Goal: Book appointment/travel/reservation

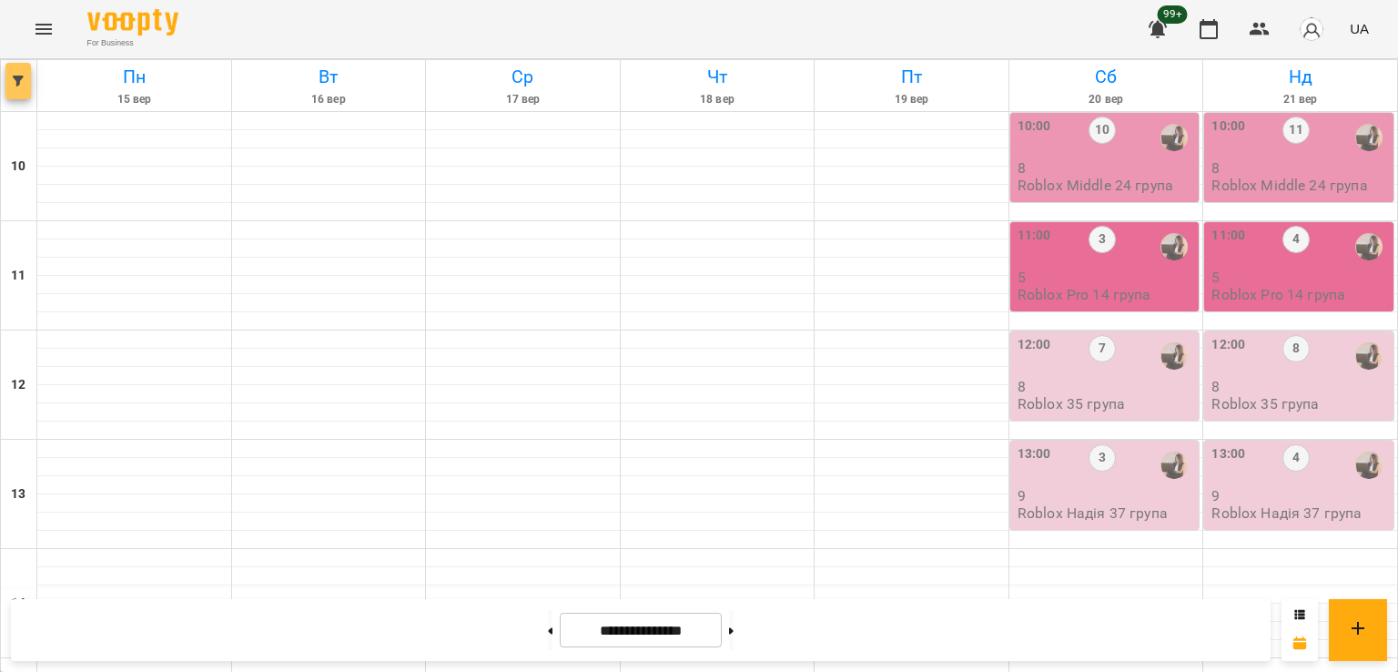
click at [8, 84] on span "button" at bounding box center [17, 81] width 25 height 11
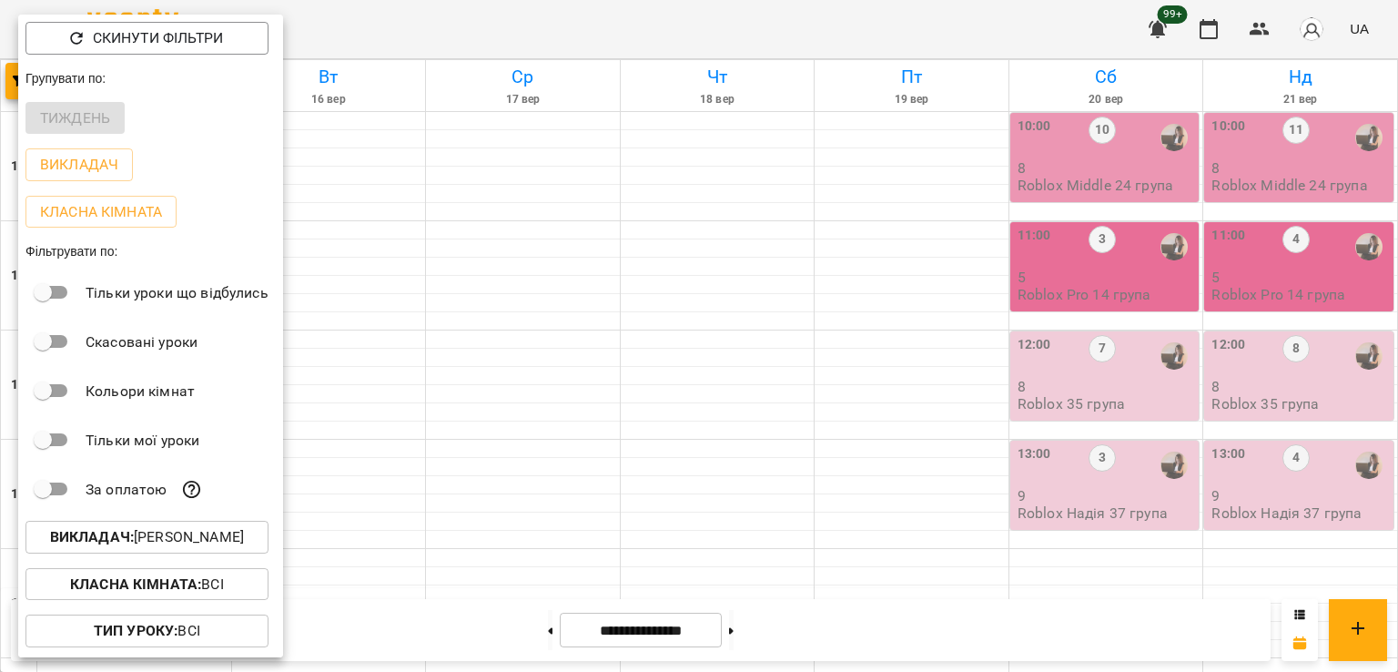
click at [217, 543] on p "Викладач : [PERSON_NAME]" at bounding box center [147, 537] width 194 height 22
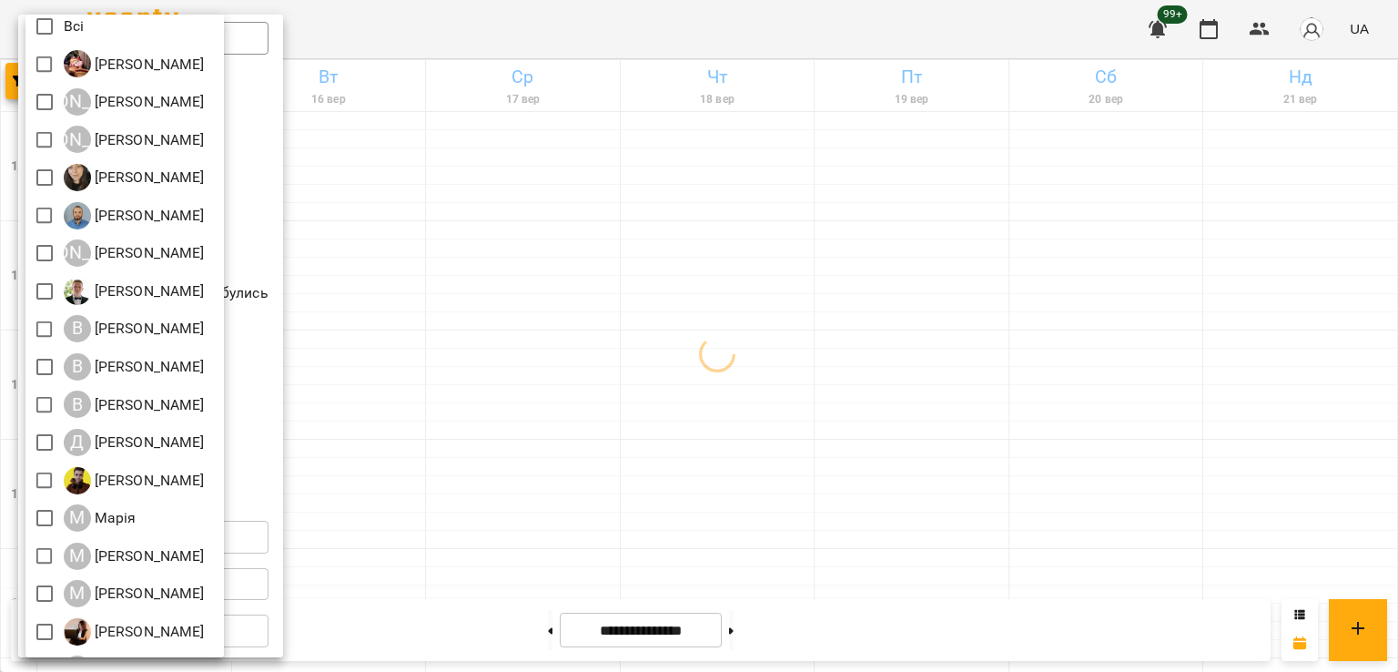
scroll to position [241, 0]
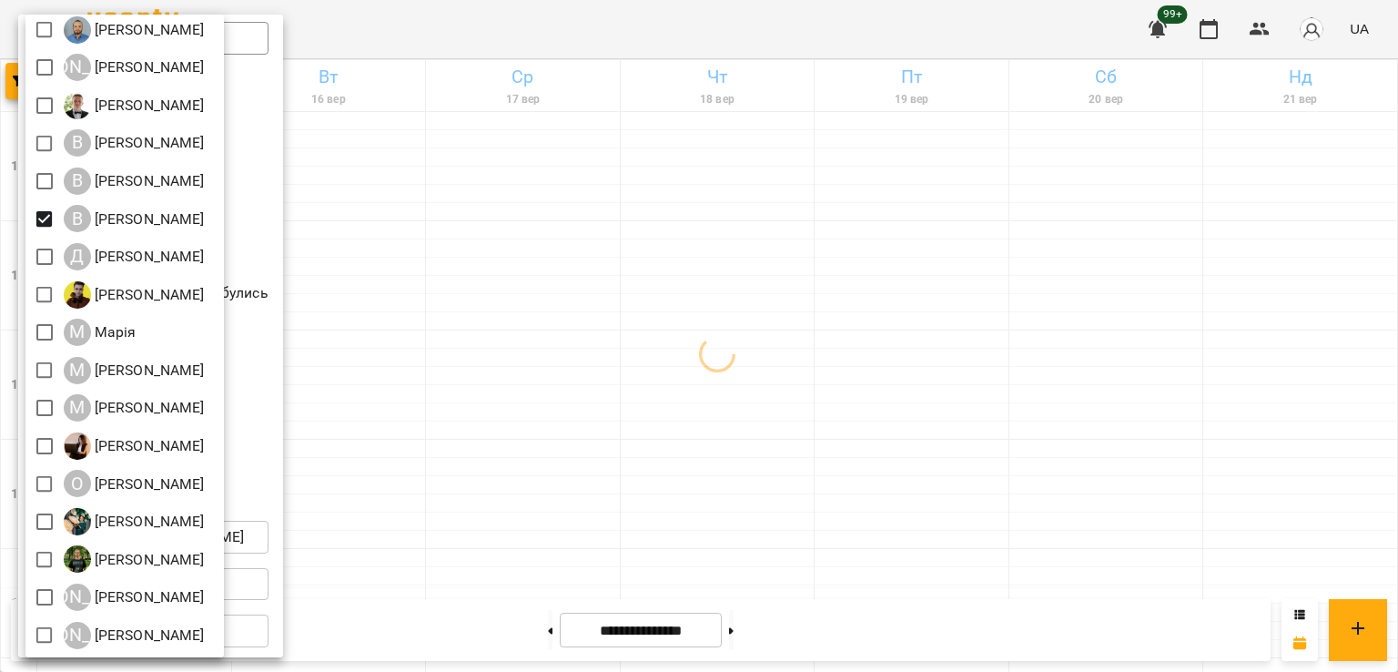
click at [746, 352] on div at bounding box center [699, 336] width 1398 height 672
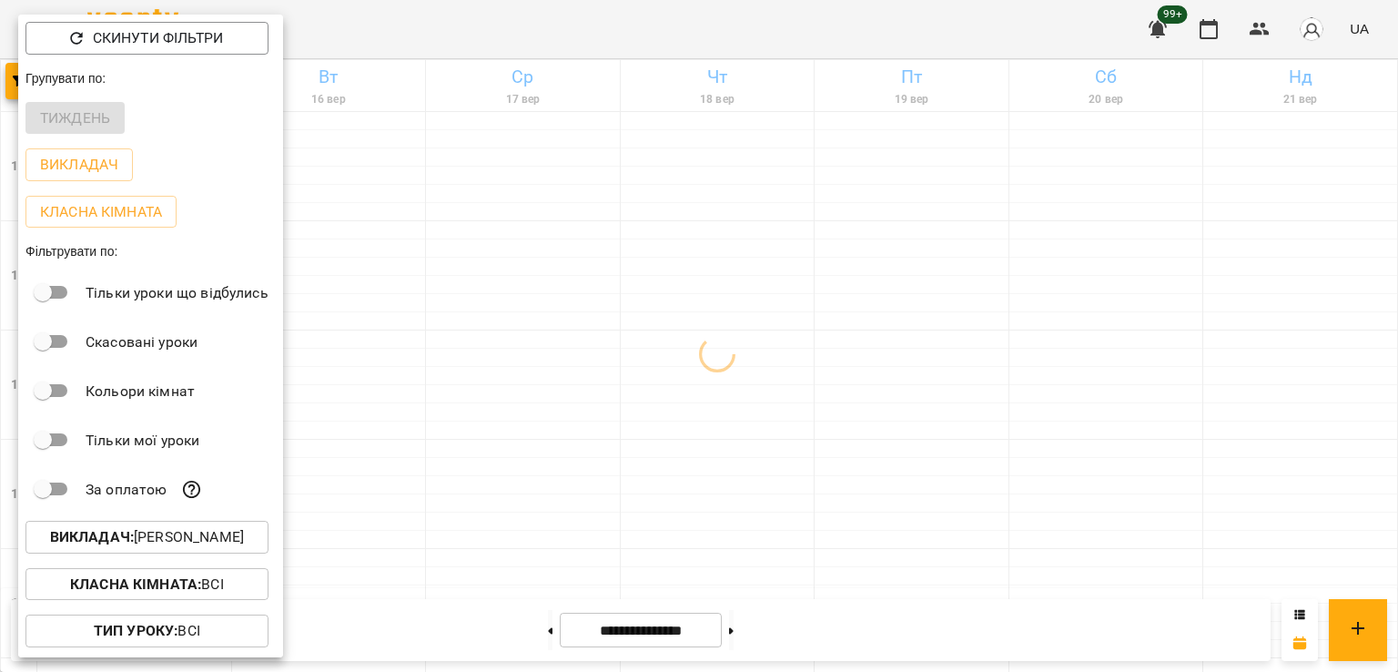
click at [542, 322] on div at bounding box center [699, 336] width 1398 height 672
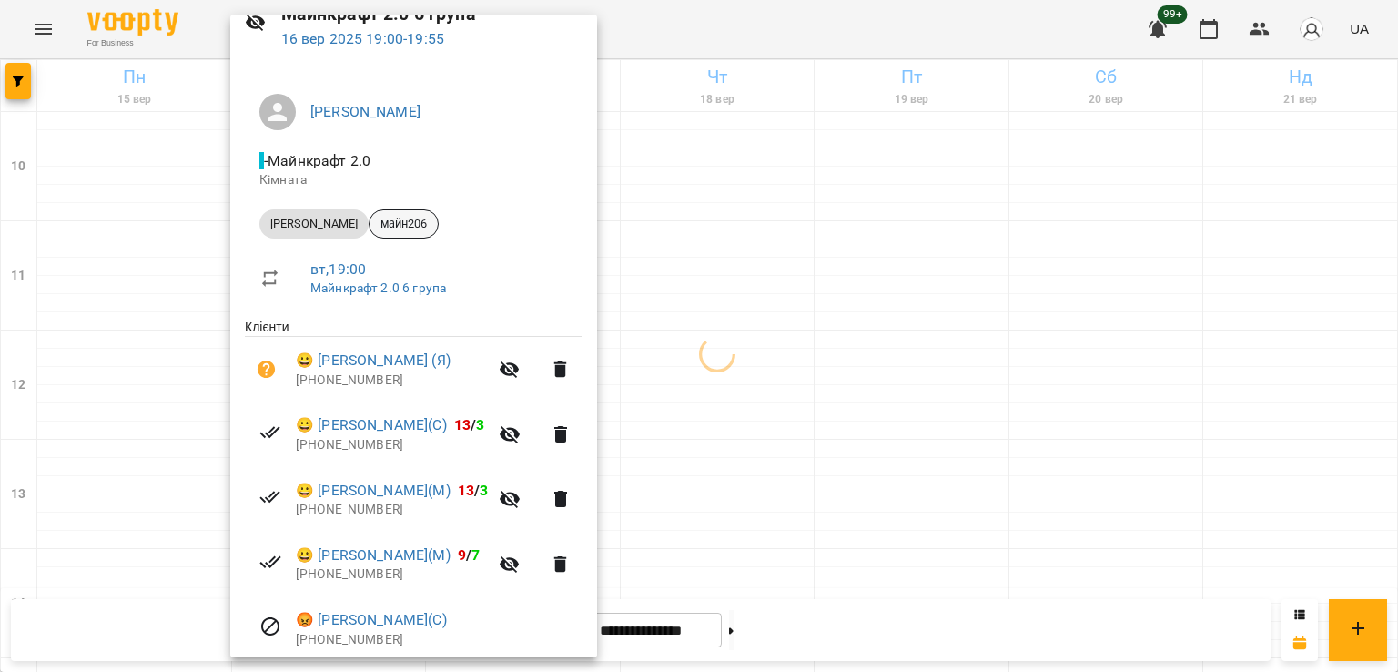
scroll to position [220, 0]
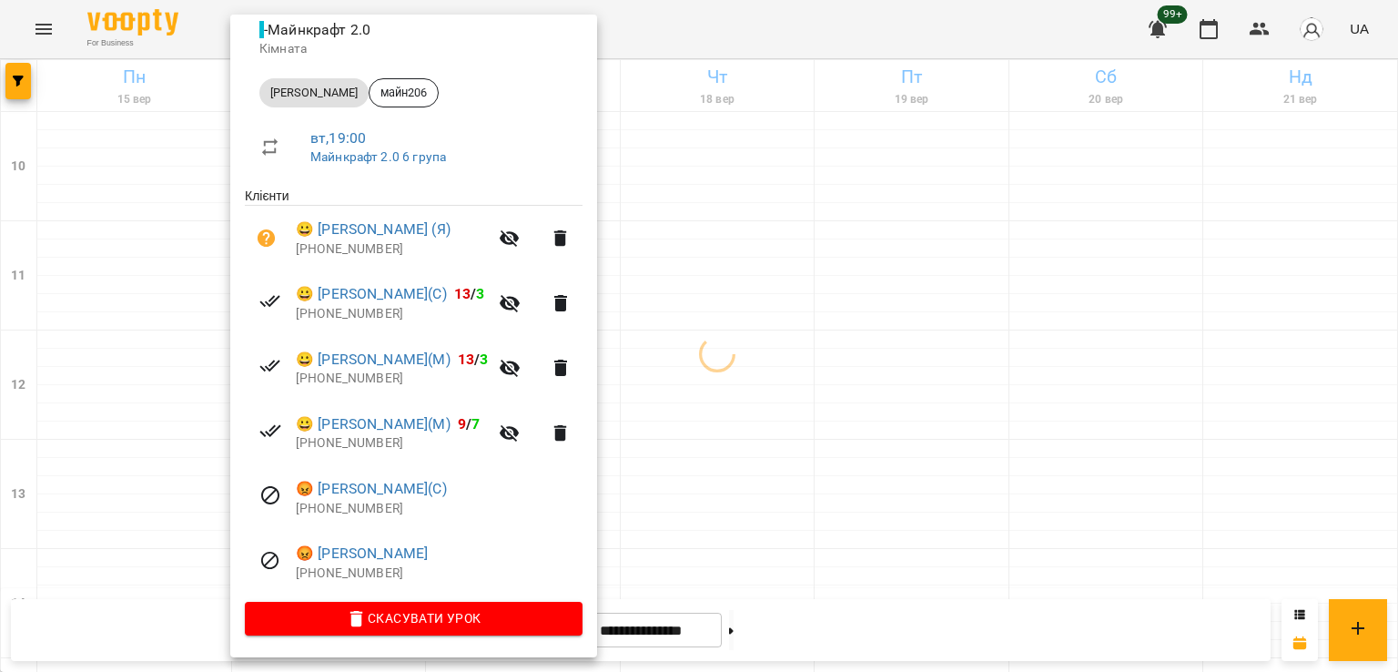
click at [718, 338] on div at bounding box center [699, 336] width 1398 height 672
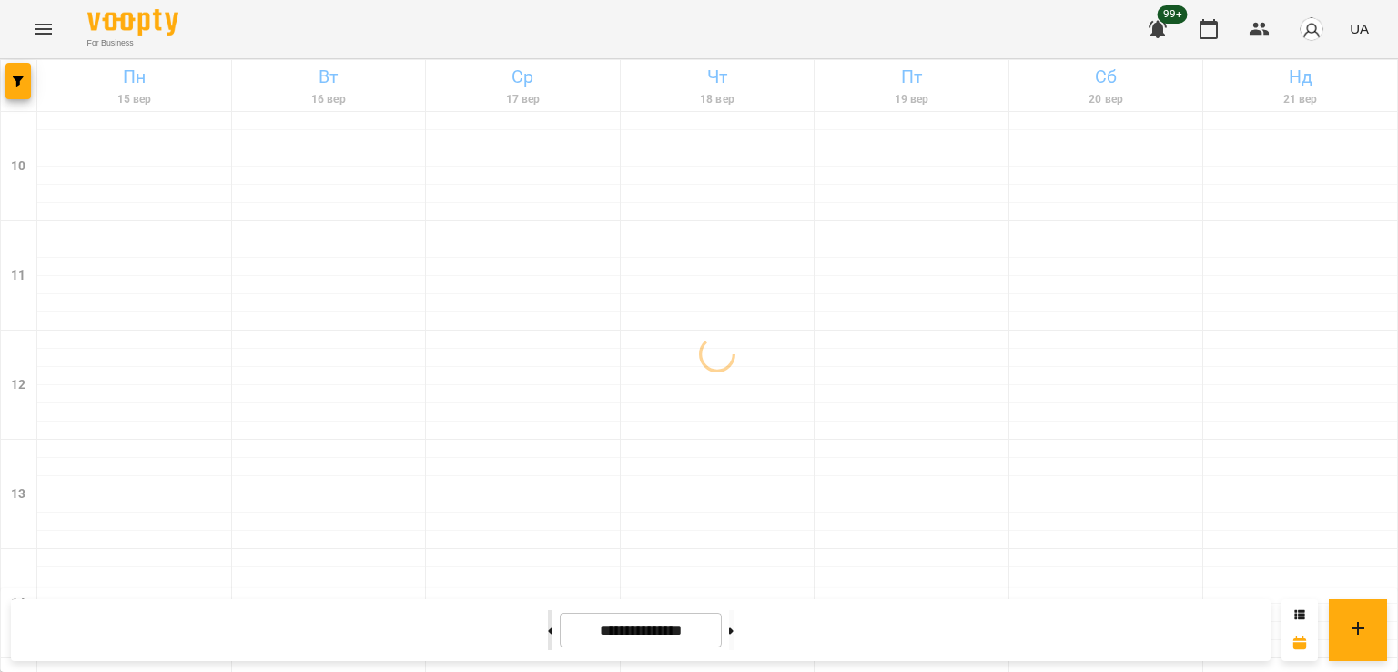
click at [548, 632] on button at bounding box center [550, 630] width 5 height 40
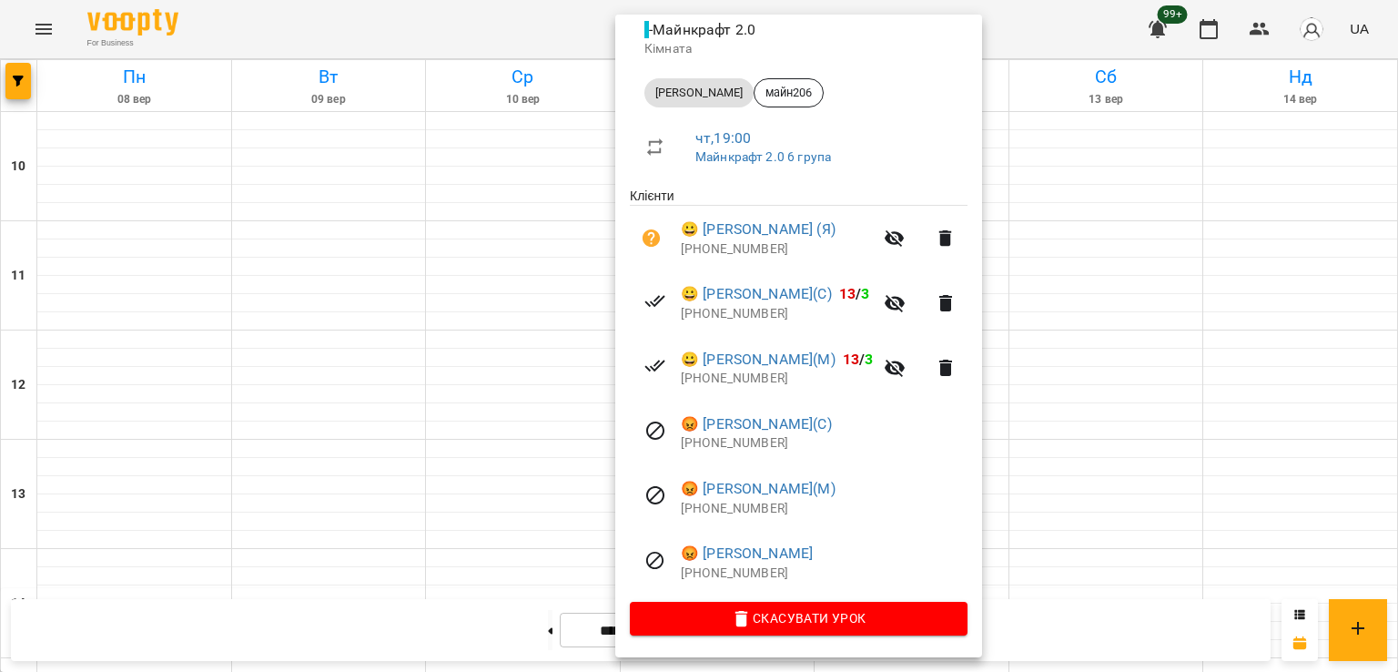
click at [255, 227] on div at bounding box center [699, 336] width 1398 height 672
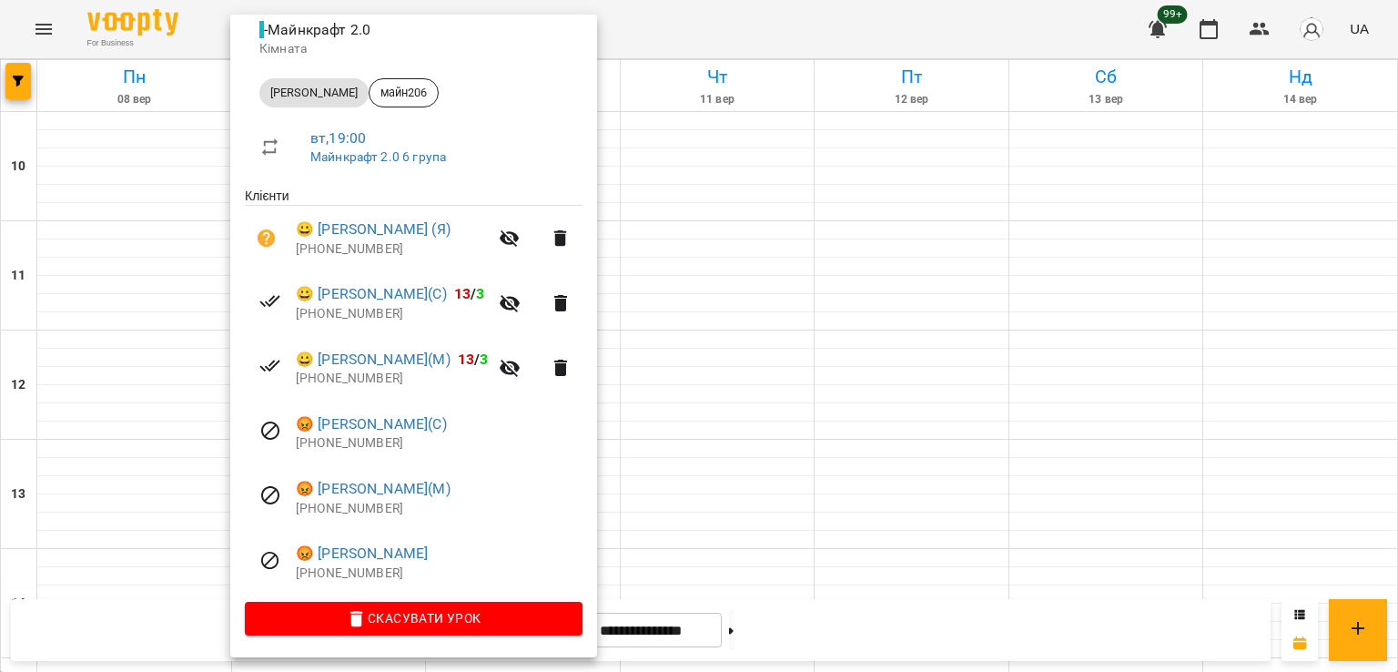
click at [728, 308] on div at bounding box center [699, 336] width 1398 height 672
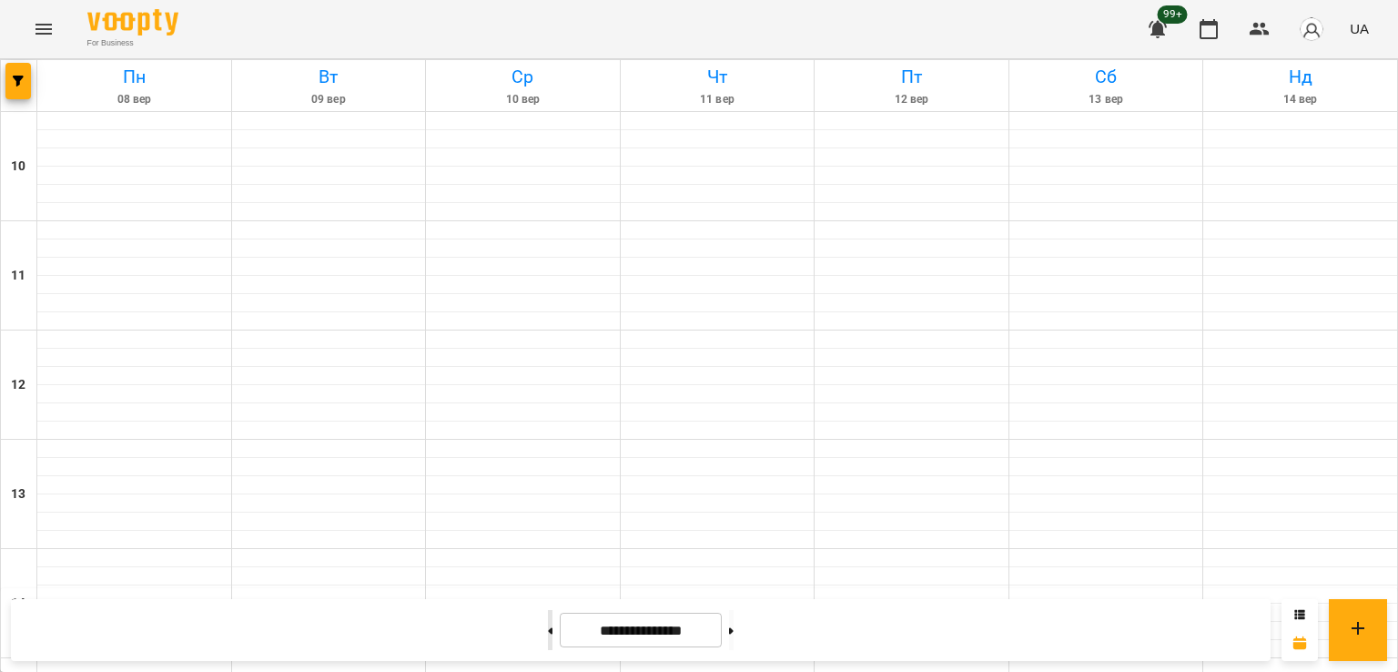
click at [548, 644] on button at bounding box center [550, 630] width 5 height 40
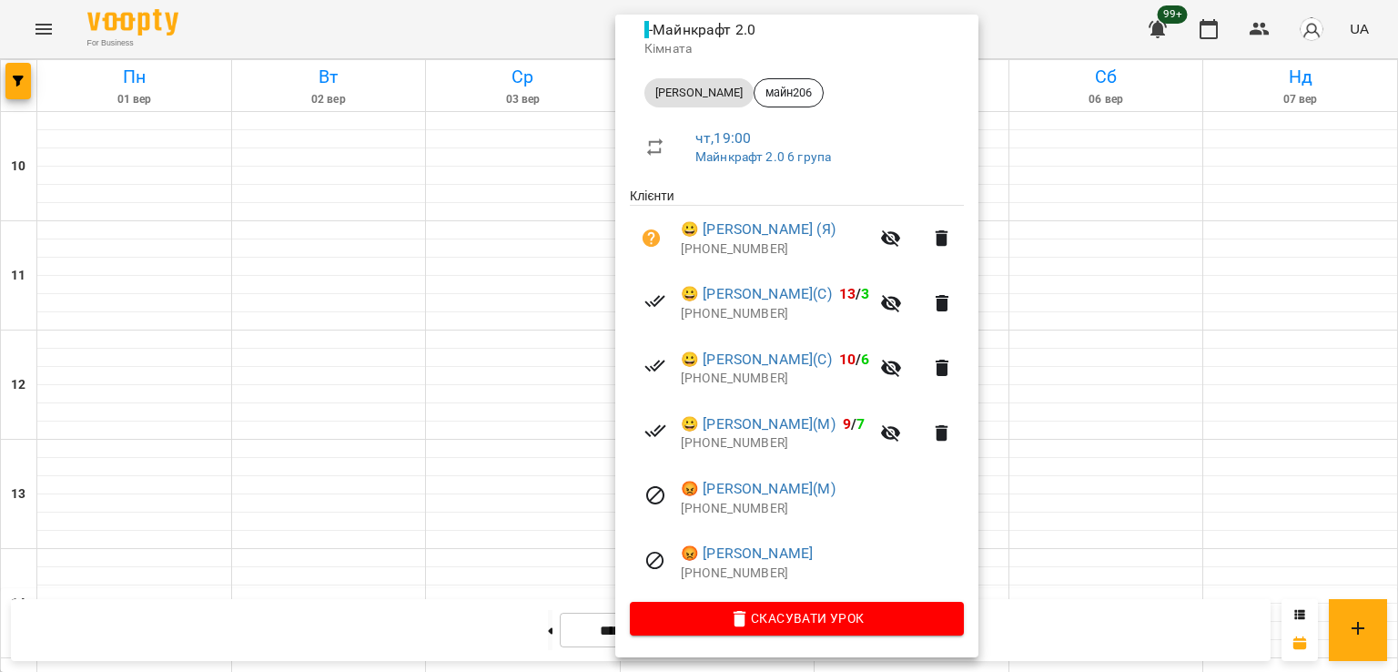
click at [350, 245] on div at bounding box center [699, 336] width 1398 height 672
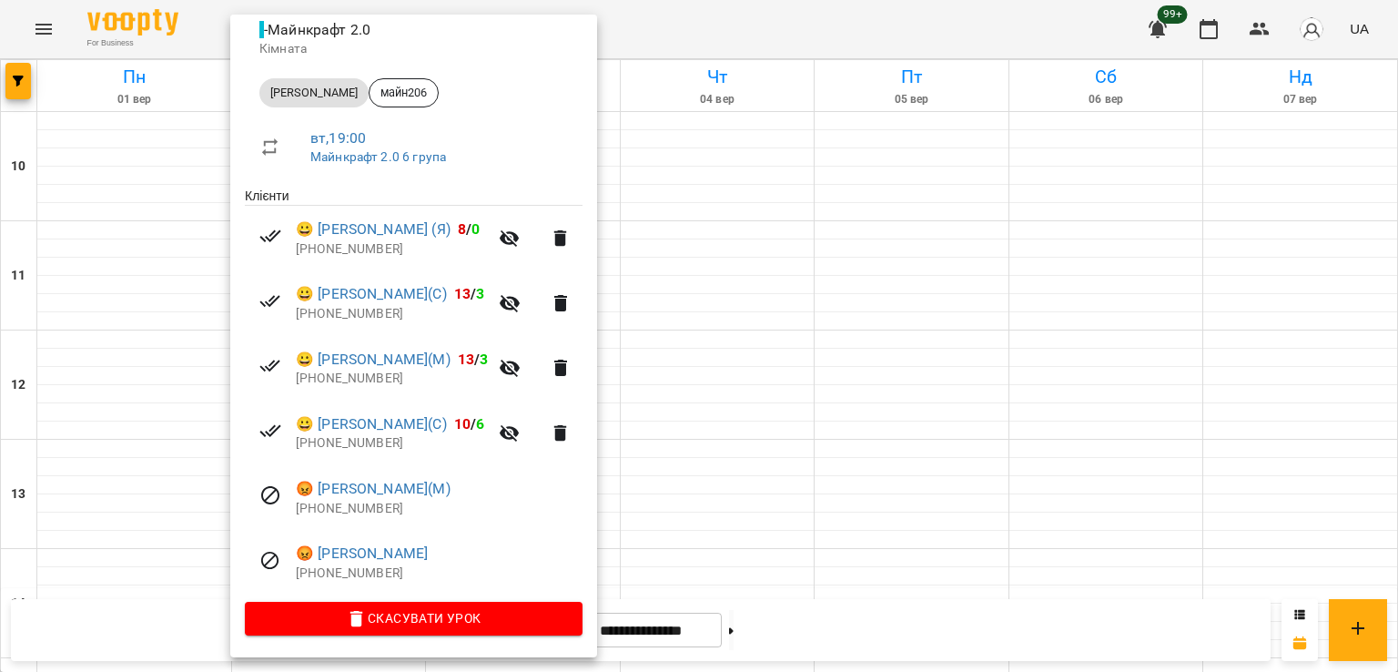
click at [717, 241] on div at bounding box center [699, 336] width 1398 height 672
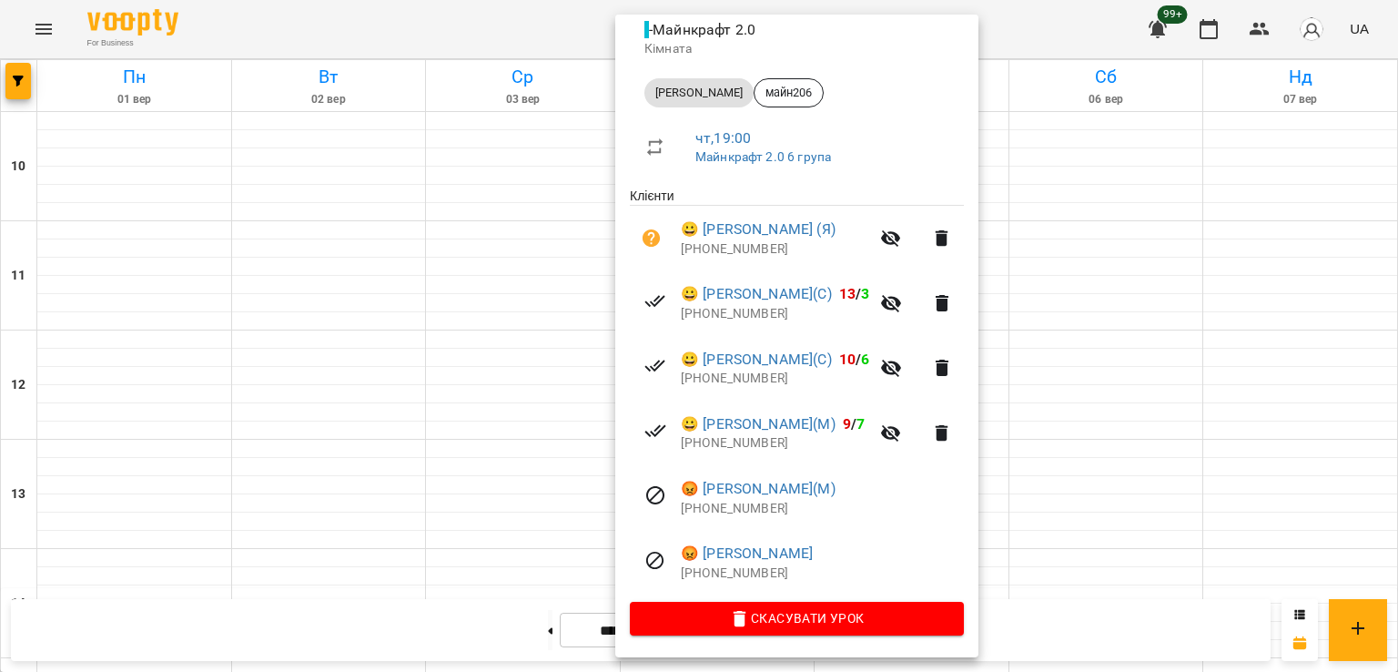
click at [492, 369] on div at bounding box center [699, 336] width 1398 height 672
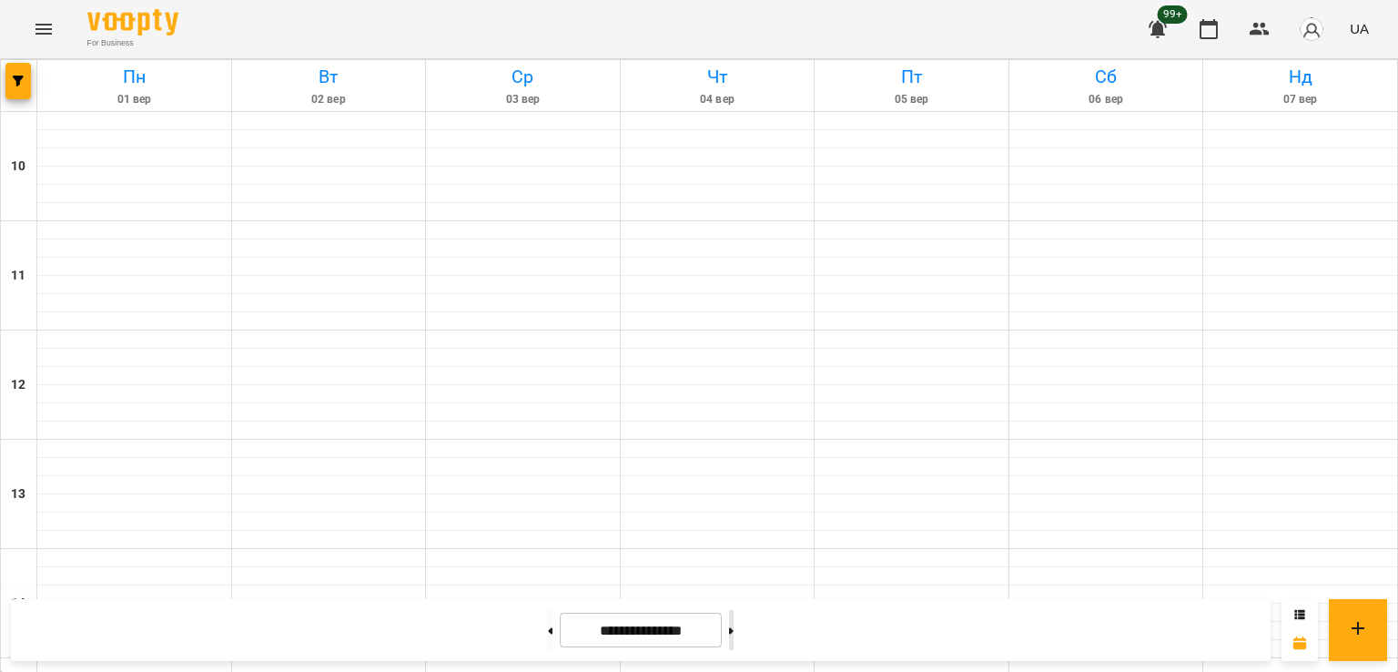
click at [733, 631] on icon at bounding box center [731, 630] width 5 height 6
click at [733, 631] on button at bounding box center [731, 630] width 5 height 40
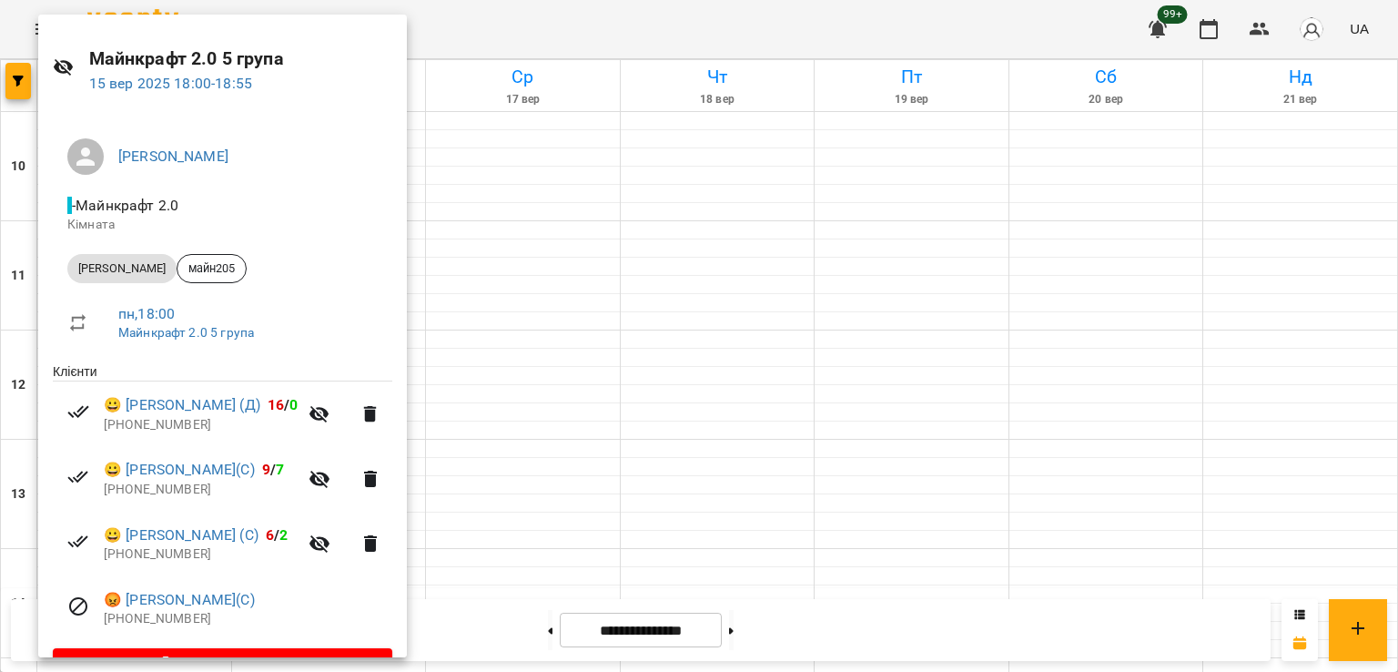
scroll to position [0, 0]
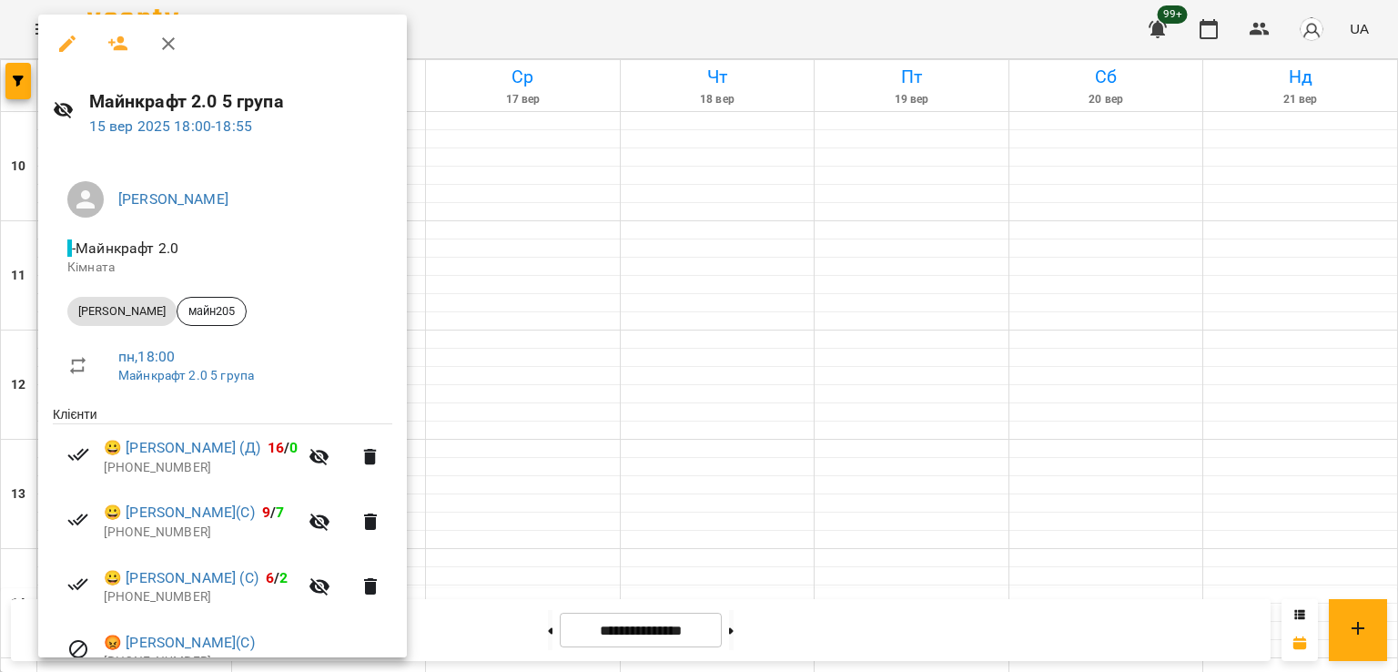
click at [536, 309] on div at bounding box center [699, 336] width 1398 height 672
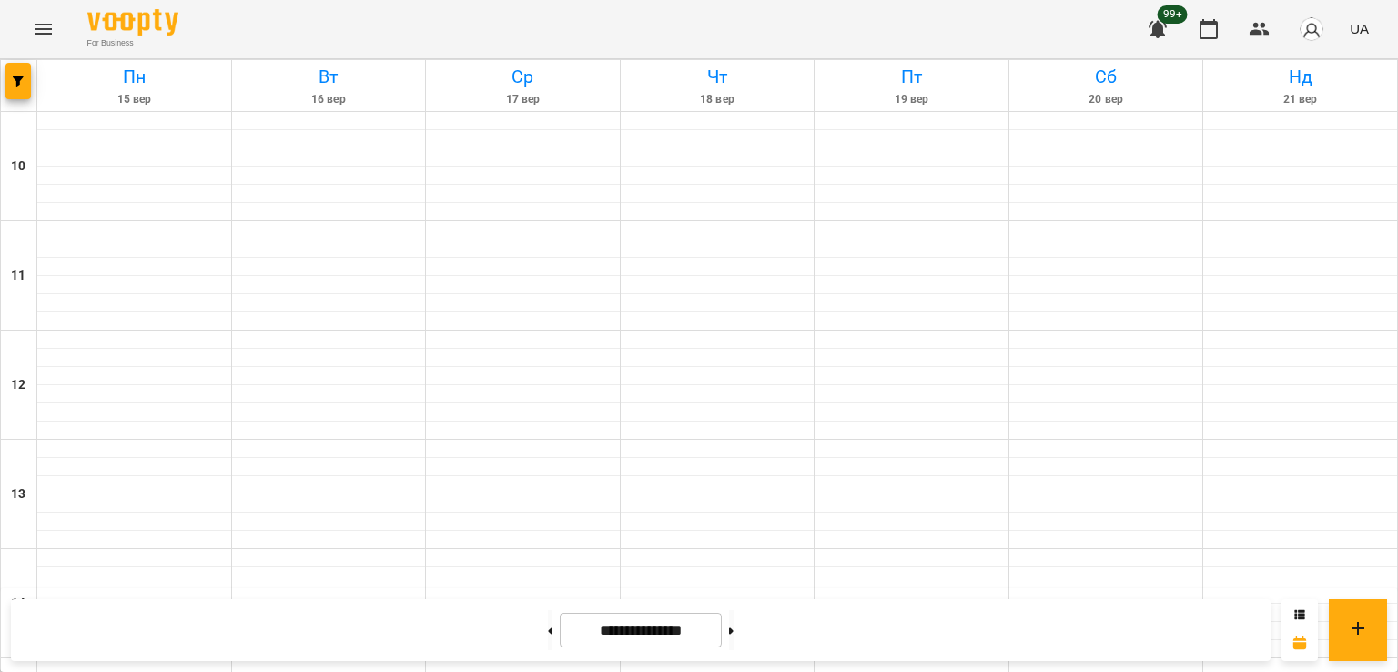
scroll to position [819, 0]
